Goal: Ask a question

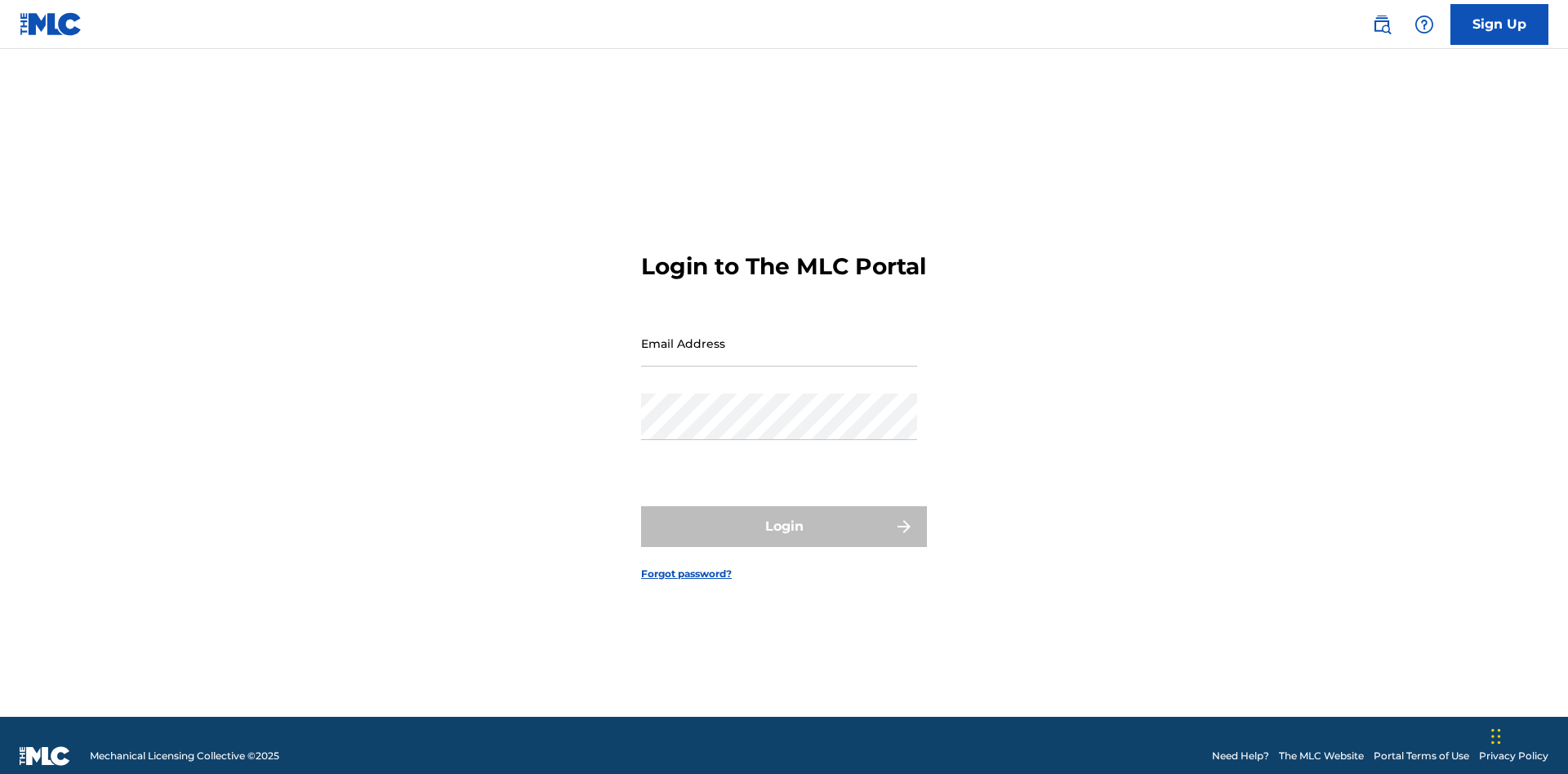
scroll to position [21, 0]
click at [779, 335] on input "Email Address" at bounding box center [779, 343] width 276 height 47
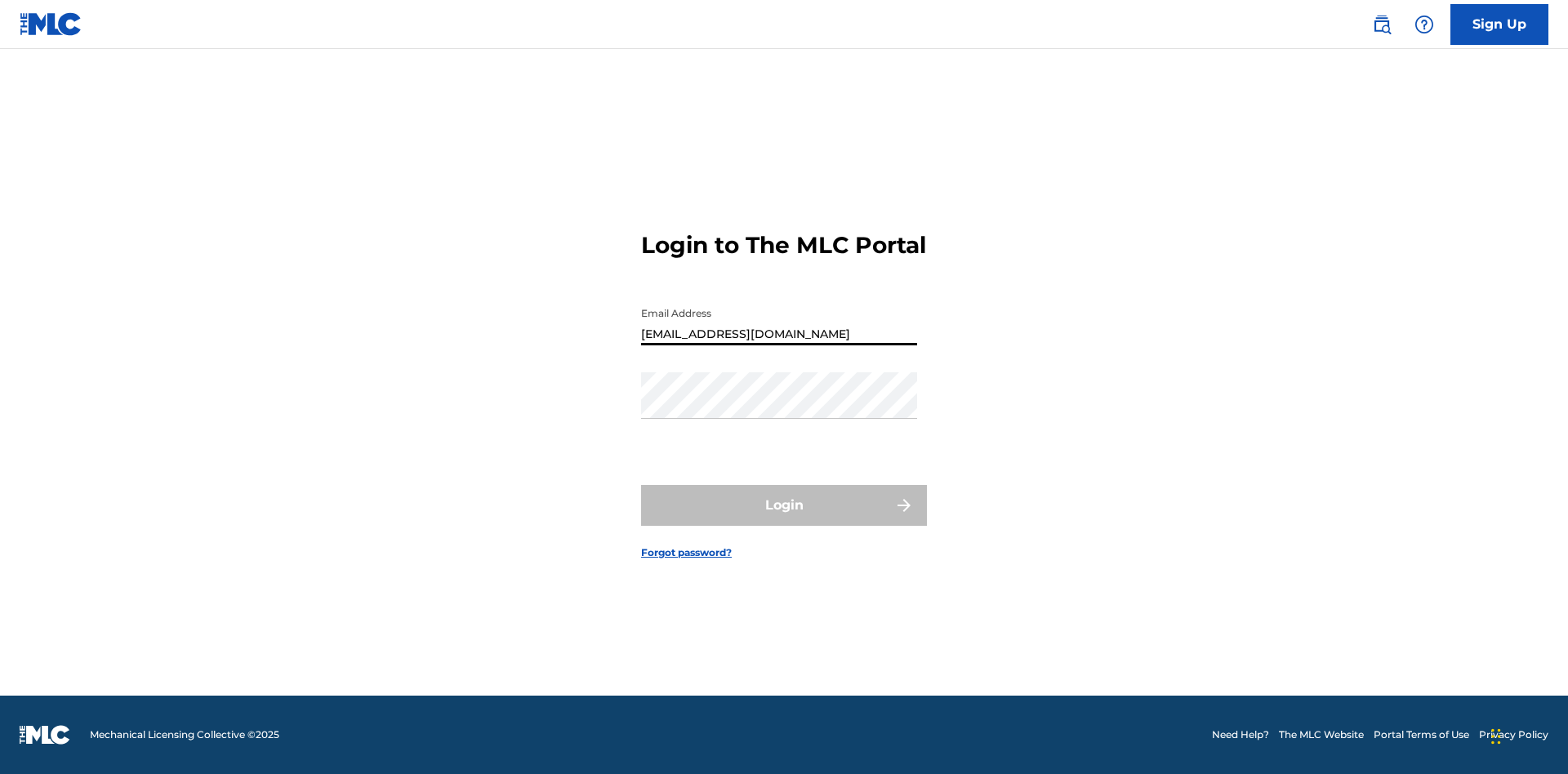
type input "[EMAIL_ADDRESS][DOMAIN_NAME]"
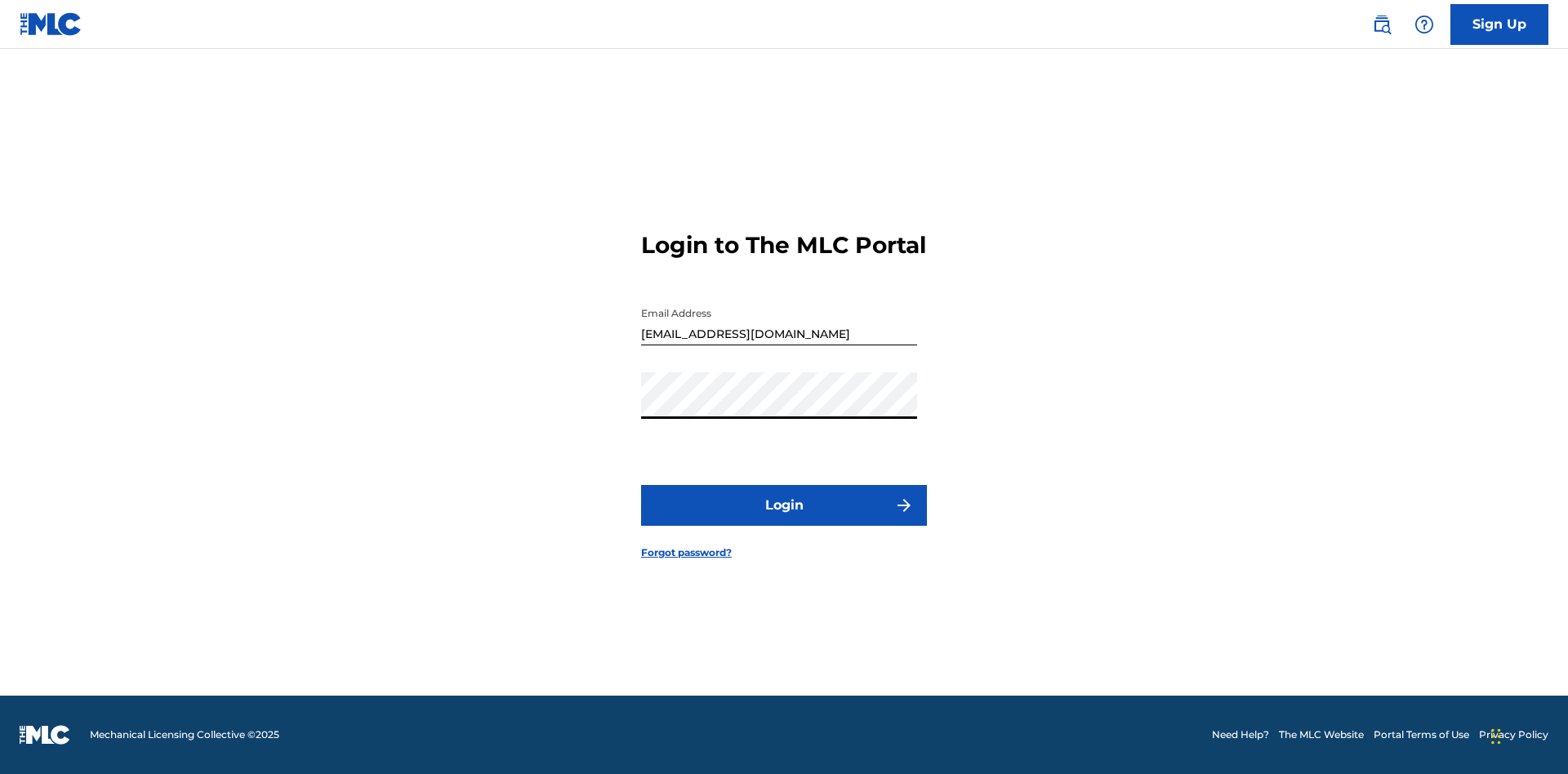
click at [784, 519] on button "Login" at bounding box center [783, 505] width 286 height 40
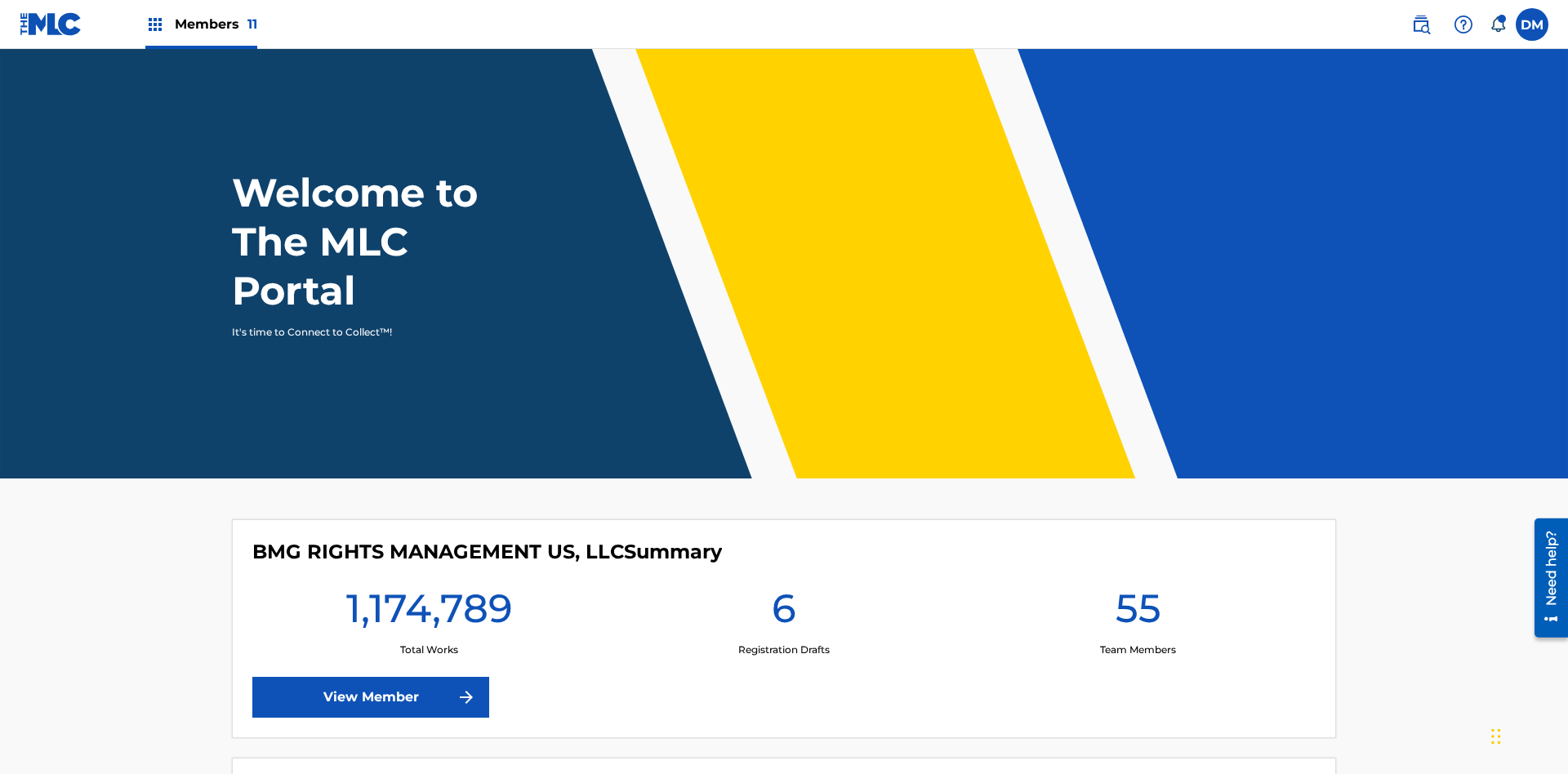
click at [1463, 24] on img at bounding box center [1463, 25] width 19 height 19
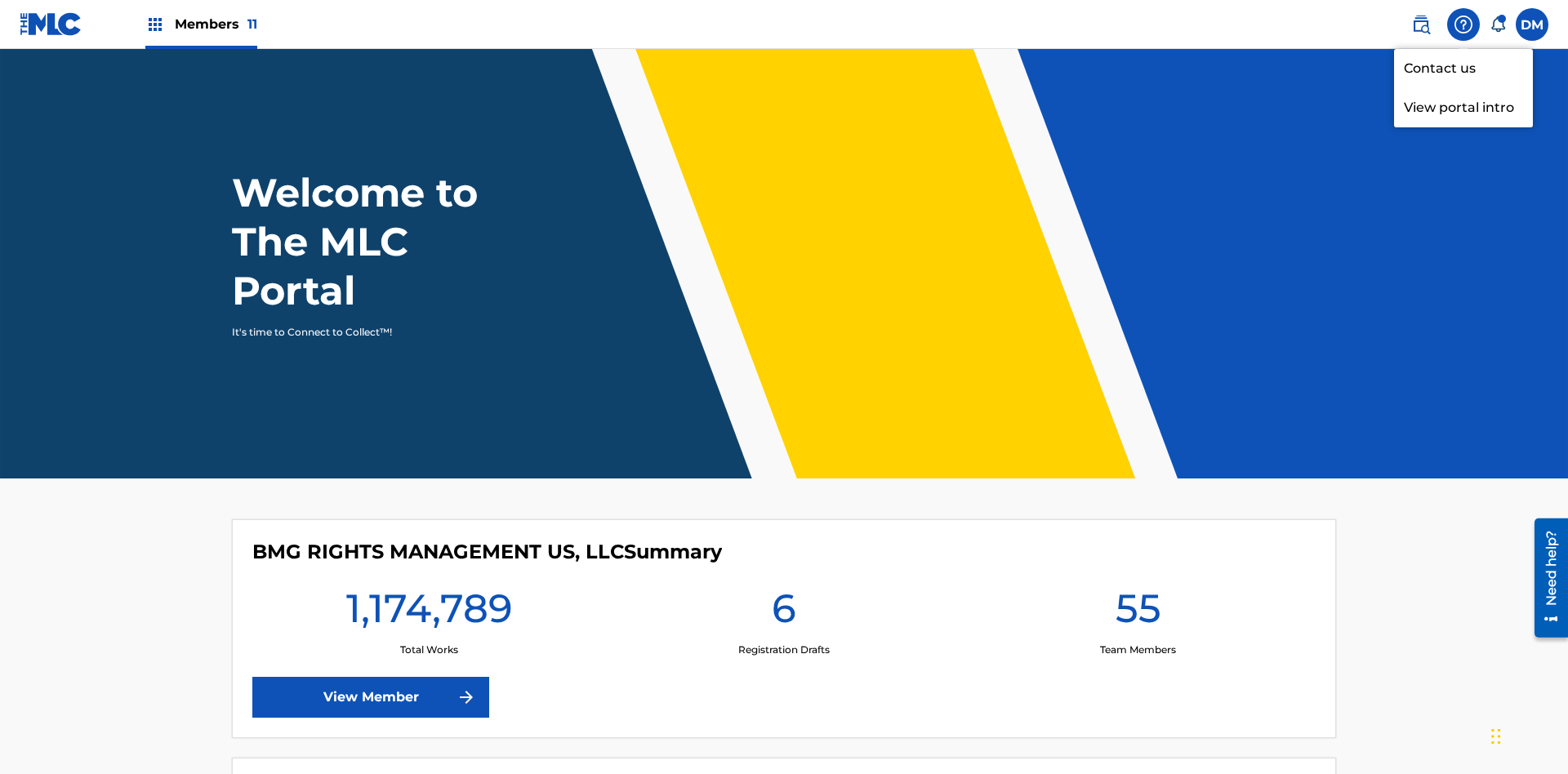
click at [1463, 68] on link "Contact us" at bounding box center [1463, 69] width 139 height 40
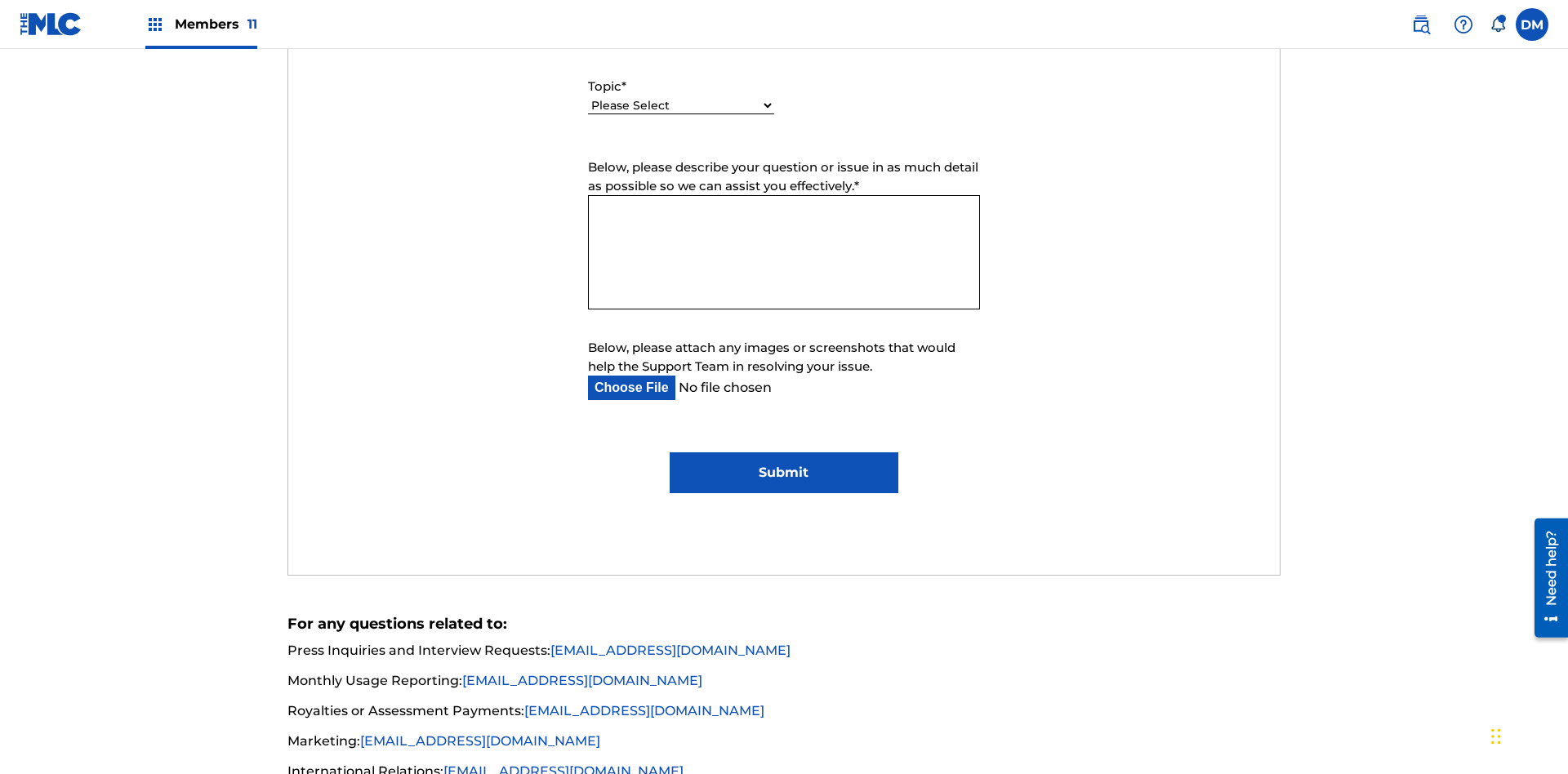
select select "I need help with managing my catalog"
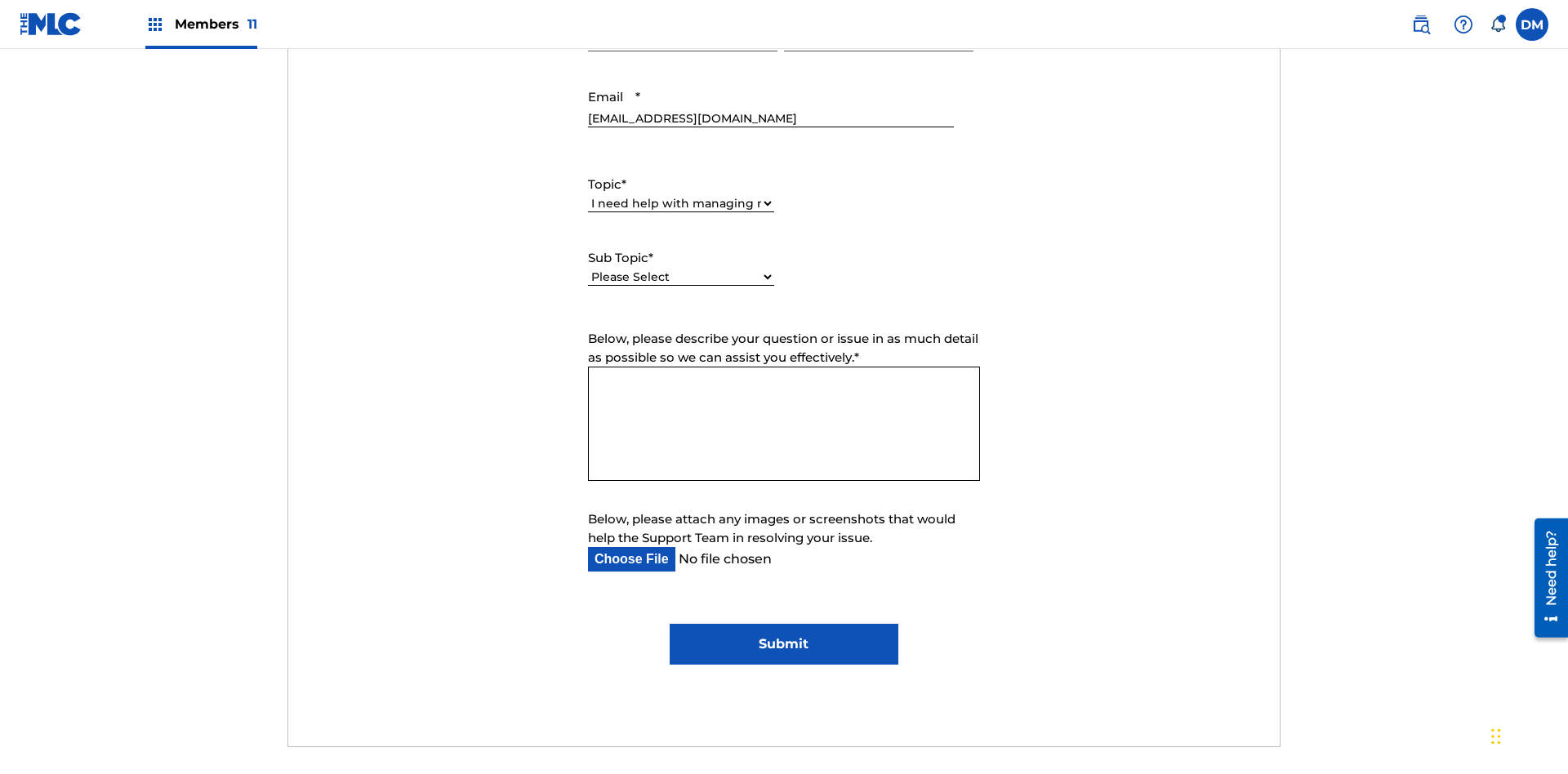
click at [681, 268] on select "Please Select I need help with CWR I need help registering my work(s) in The ML…" at bounding box center [681, 276] width 187 height 17
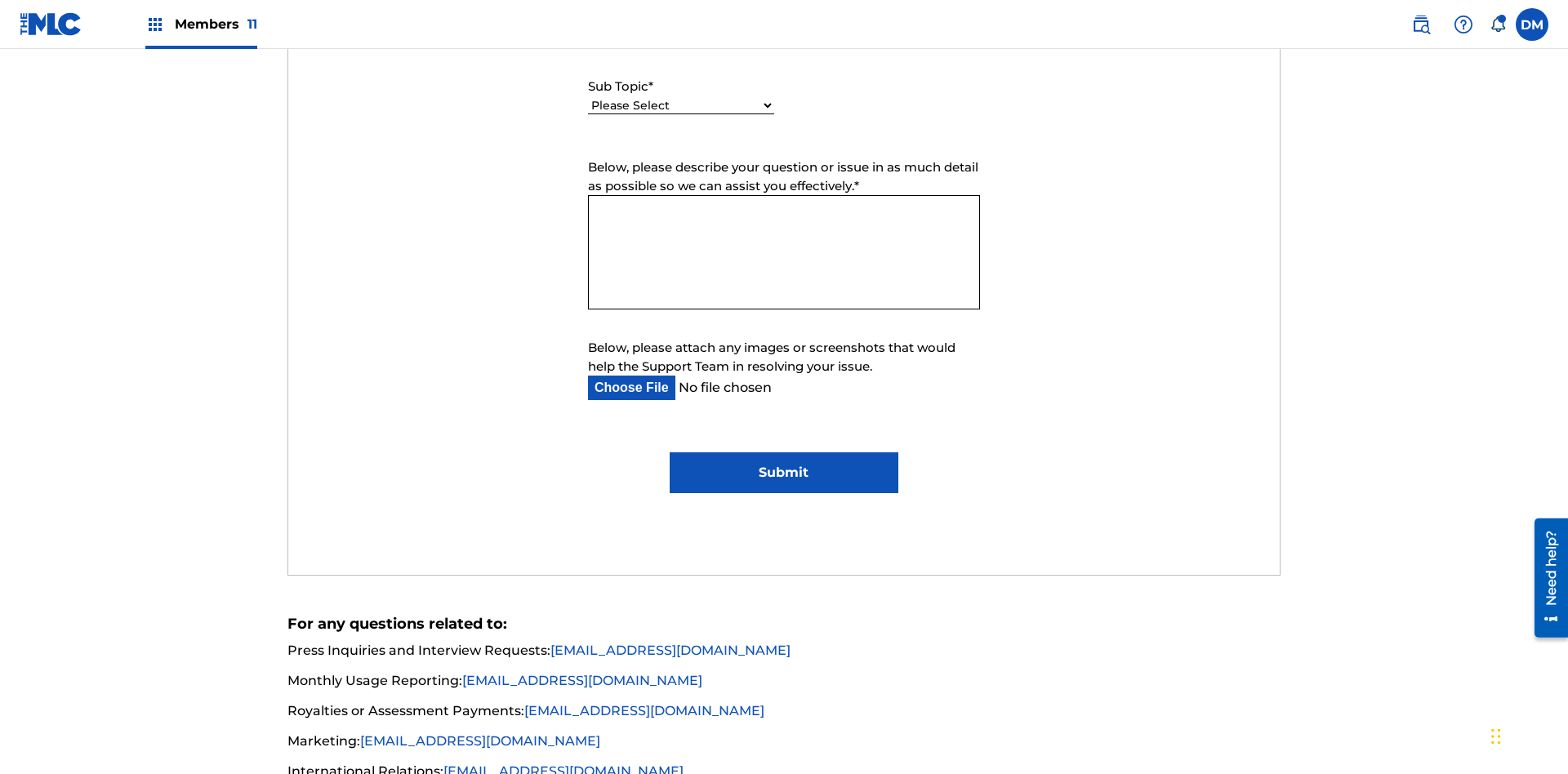
select select "I need help editing my works"
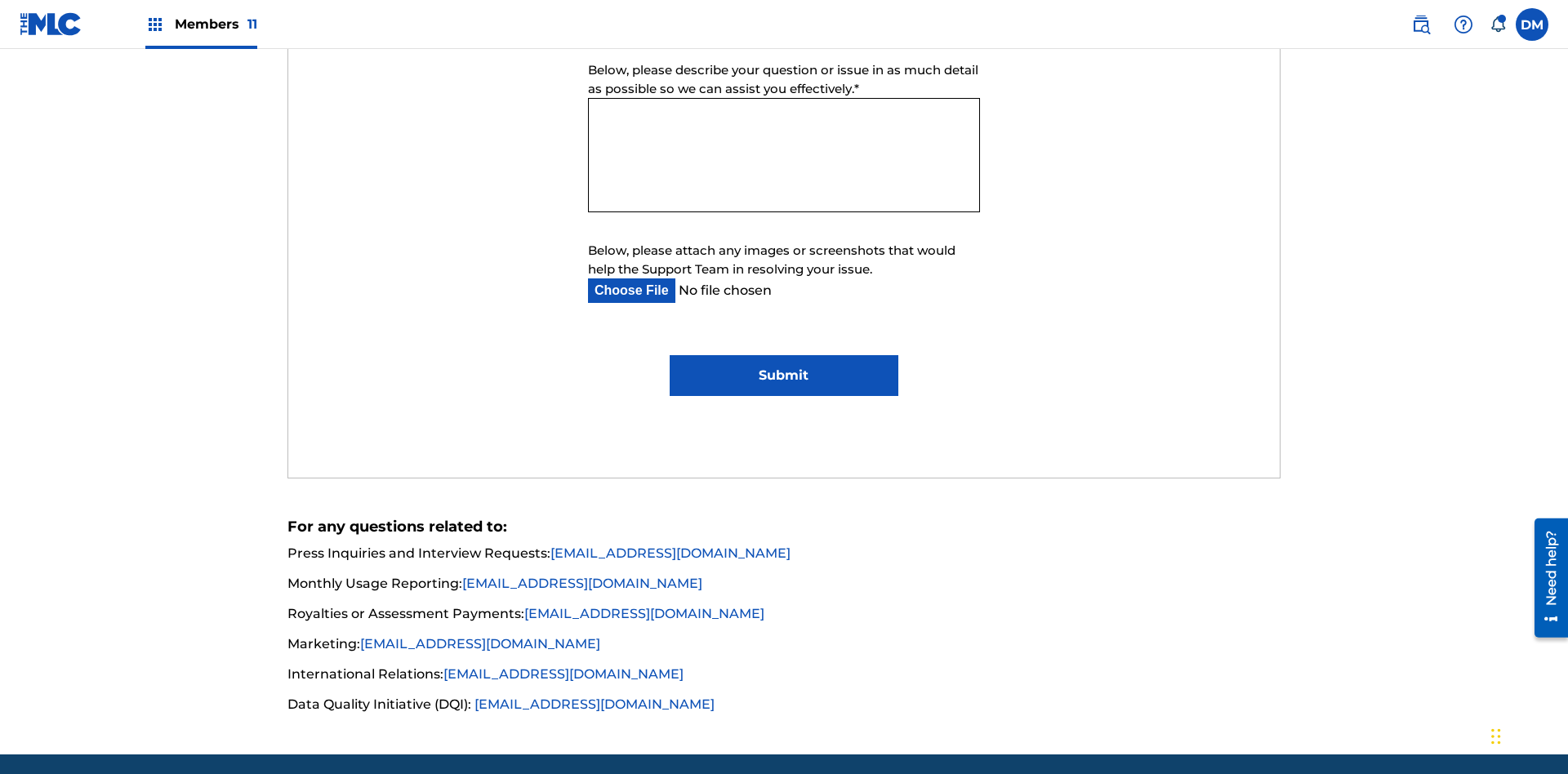
click at [784, 155] on textarea "Below, please describe your question or issue in as much detail as possible so …" at bounding box center [783, 155] width 392 height 114
type textarea "B5SrqUTBqe3x79URoS8m"
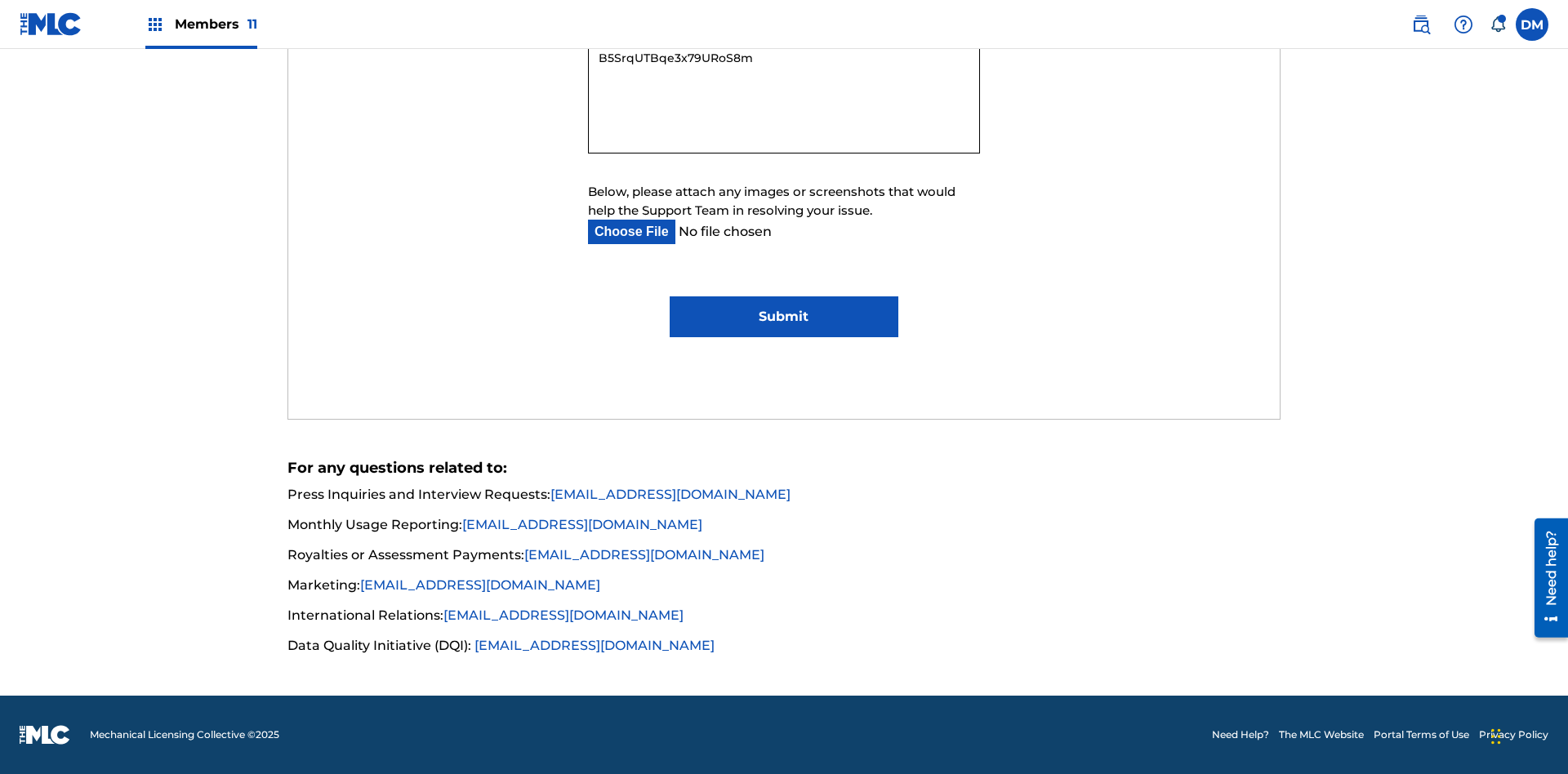
type input "C:\fakepath\jpg_test_document.jpg"
type textarea "B5SrqUTBqe3x79URoS8m"
click at [783, 317] on input "Submit" at bounding box center [783, 317] width 228 height 40
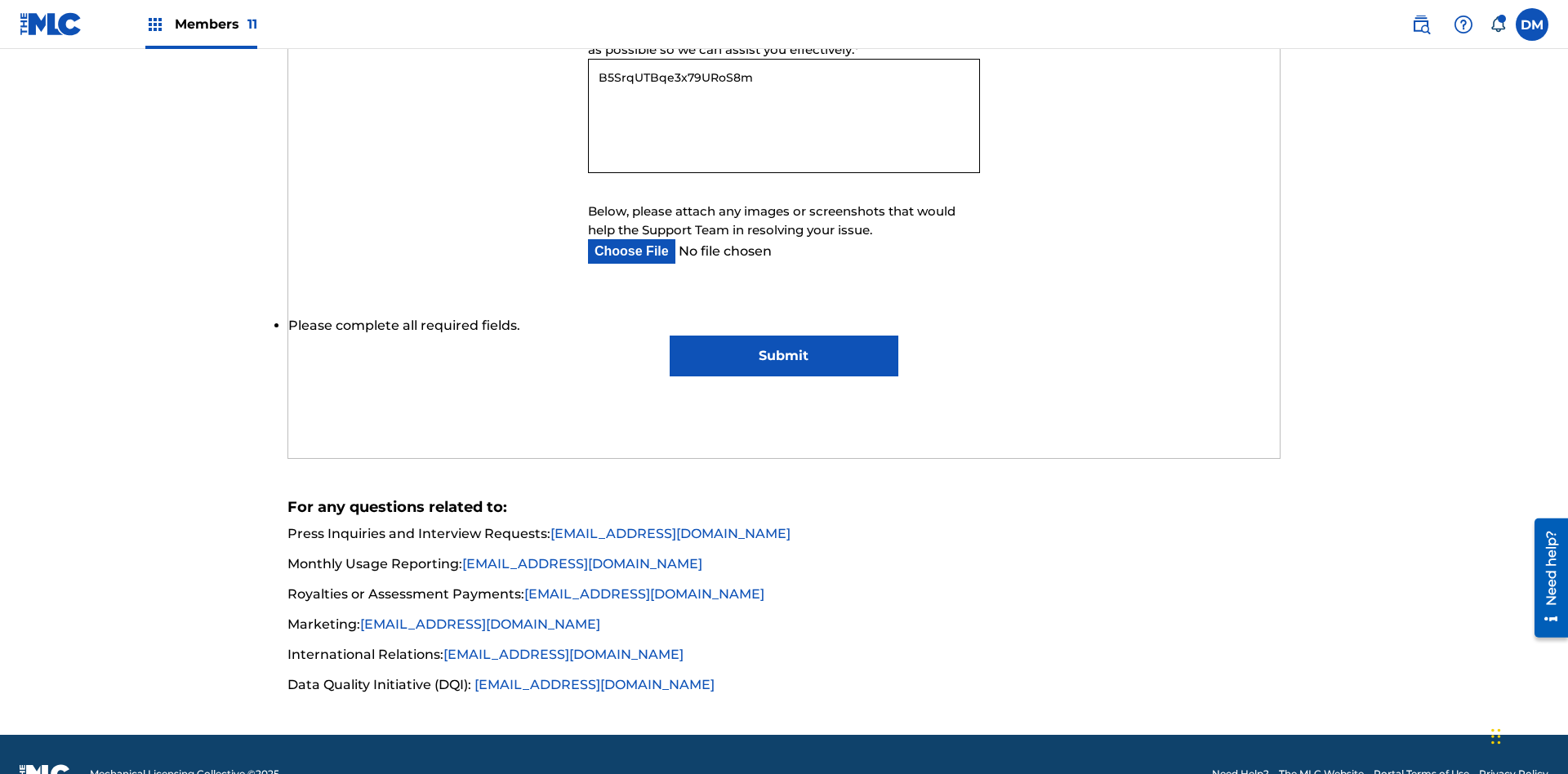
scroll to position [1077, 0]
